Goal: Task Accomplishment & Management: Manage account settings

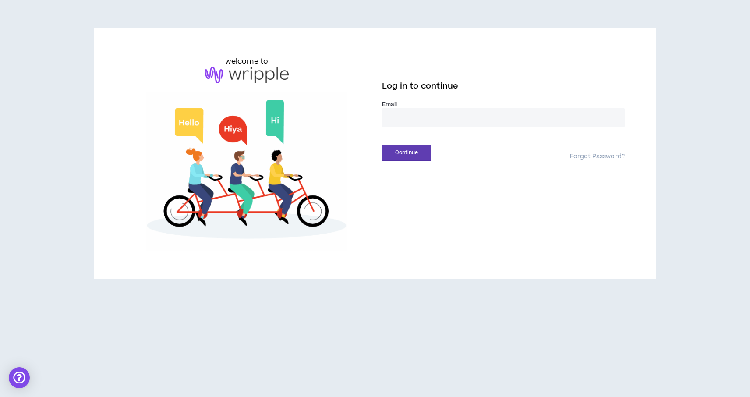
click at [405, 117] on input "email" at bounding box center [503, 117] width 243 height 19
type input "**********"
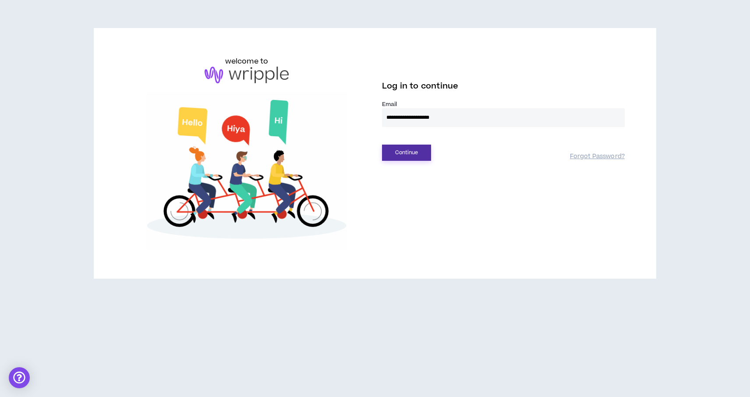
click at [410, 154] on button "Continue" at bounding box center [406, 153] width 49 height 16
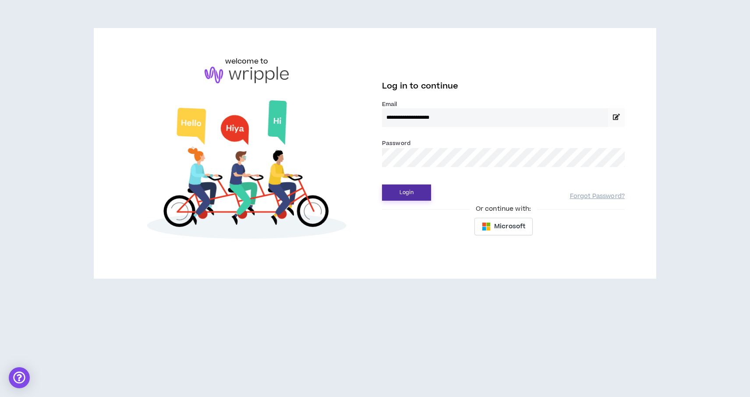
click at [402, 191] on button "Login" at bounding box center [406, 192] width 49 height 16
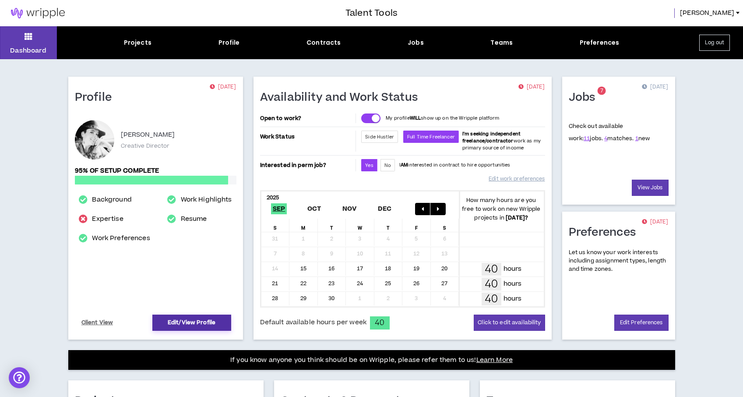
click at [192, 326] on link "Edit/View Profile" at bounding box center [191, 322] width 79 height 16
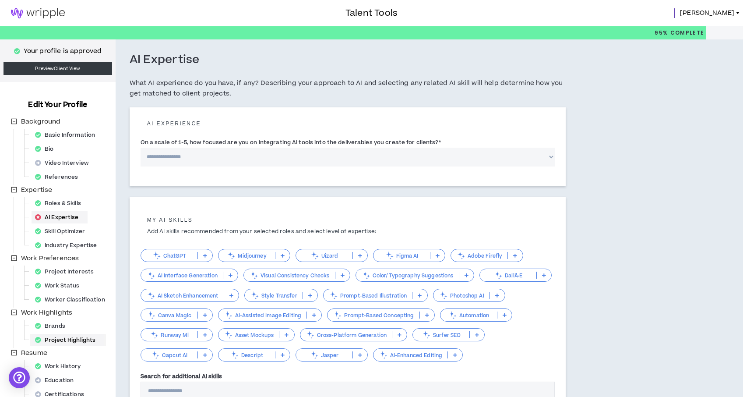
click at [52, 337] on div "Project Highlights" at bounding box center [68, 340] width 73 height 12
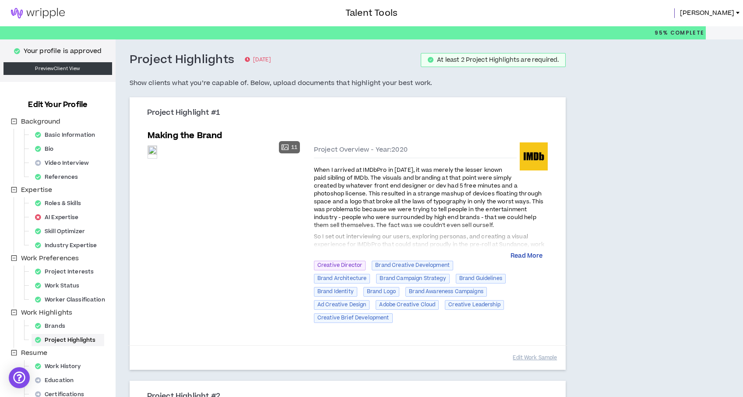
click at [524, 258] on button "Read More" at bounding box center [527, 256] width 32 height 9
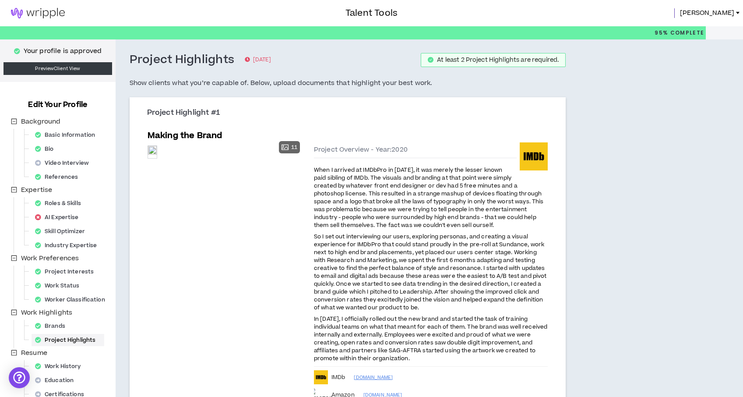
drag, startPoint x: 417, startPoint y: 359, endPoint x: 311, endPoint y: 170, distance: 216.7
click at [311, 170] on div "Preview 11 Preview Preview Preview Preview [GEOGRAPHIC_DATA] [GEOGRAPHIC_DATA] …" at bounding box center [348, 311] width 401 height 339
copy div "When I arrived at IMDbPro in [DATE], it was merely the lesser known paid siblin…"
